Goal: Find specific page/section: Find specific page/section

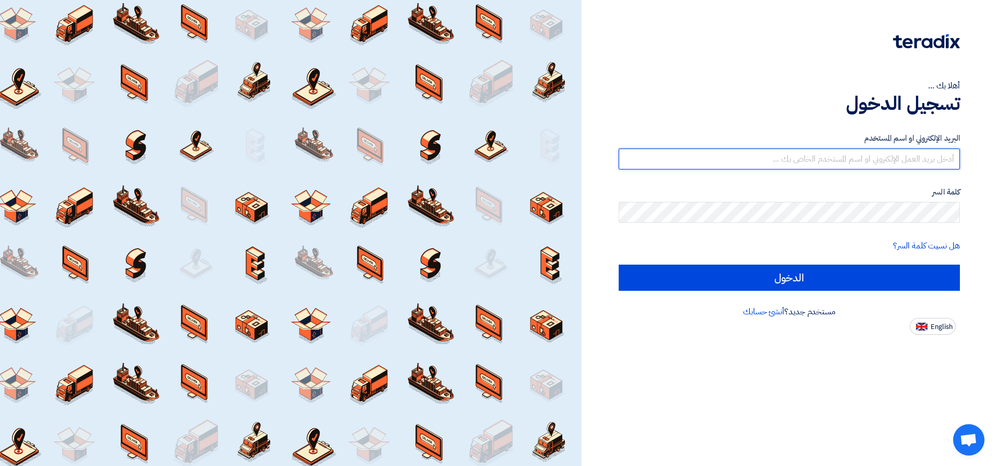
type input "[EMAIL_ADDRESS][DOMAIN_NAME]"
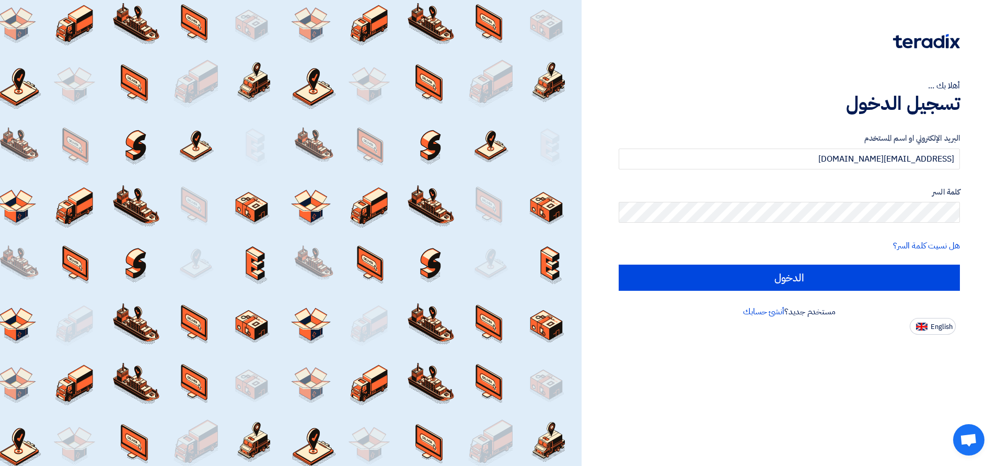
drag, startPoint x: 654, startPoint y: 352, endPoint x: 692, endPoint y: 351, distance: 37.1
click at [665, 351] on div "أهلا بك ... تسجيل الدخول البريد الإلكتروني او اسم المستخدم [EMAIL_ADDRESS][DOMA…" at bounding box center [790, 233] width 416 height 466
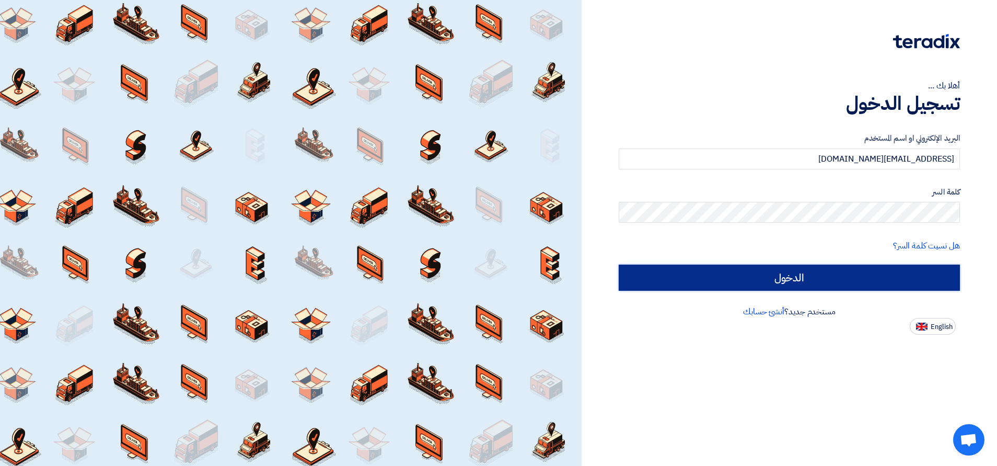
click at [739, 286] on input "الدخول" at bounding box center [789, 278] width 341 height 26
type input "Sign in"
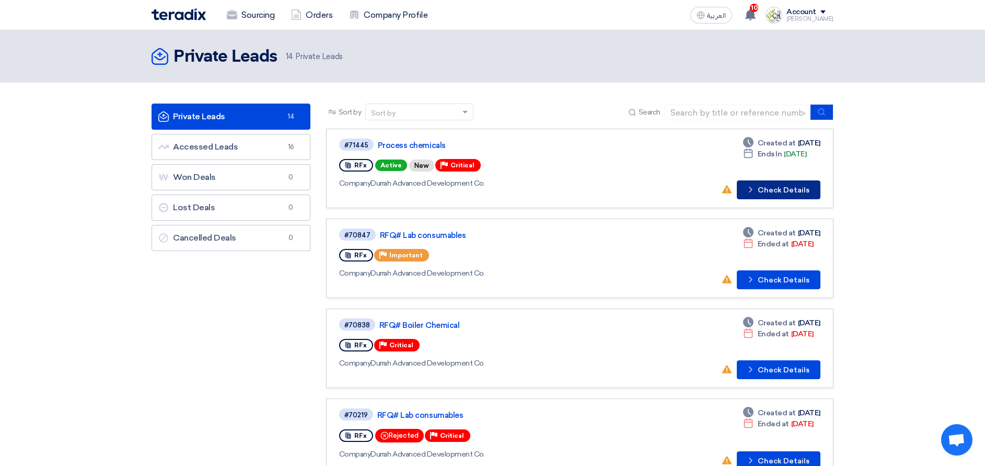
click at [792, 194] on button "Check details Check Details" at bounding box center [779, 189] width 84 height 19
